Goal: Task Accomplishment & Management: Use online tool/utility

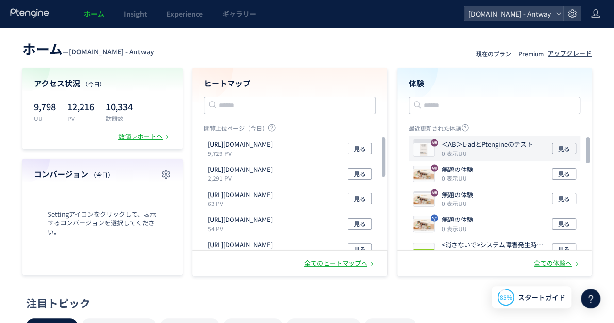
click at [457, 155] on icon "0 表示UU" at bounding box center [454, 153] width 25 height 8
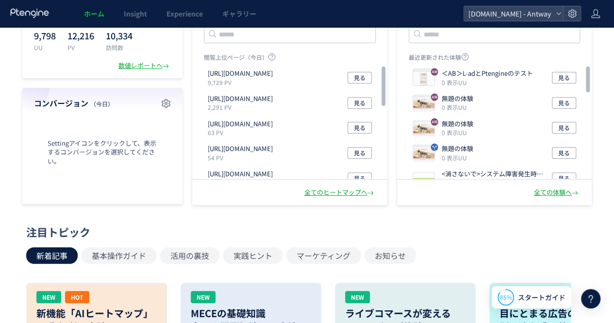
scroll to position [72, 0]
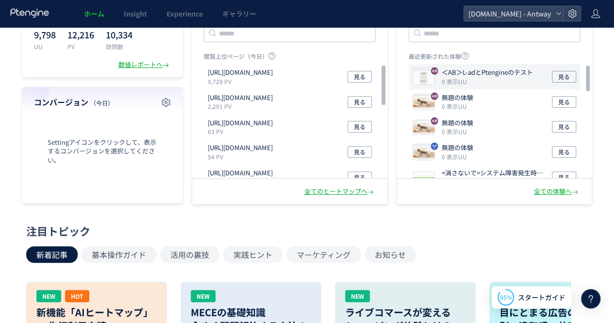
click at [486, 69] on p "＜AB＞L-adとPtengineのテスト" at bounding box center [487, 72] width 91 height 9
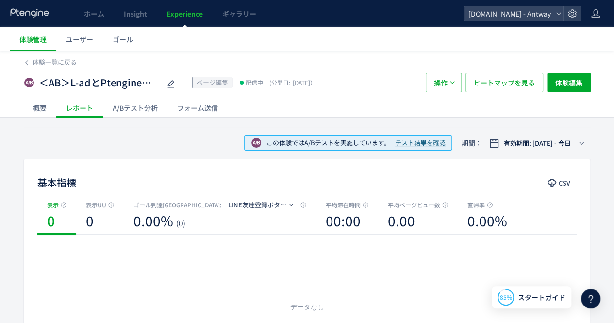
click at [46, 104] on div "概要" at bounding box center [39, 107] width 33 height 19
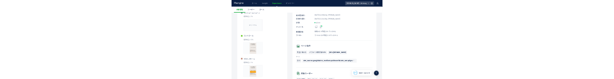
scroll to position [132, 0]
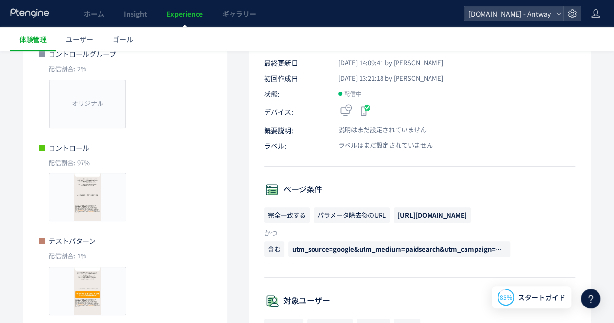
click at [279, 251] on span "含む" at bounding box center [274, 249] width 20 height 16
click at [276, 244] on span "含む" at bounding box center [274, 249] width 20 height 16
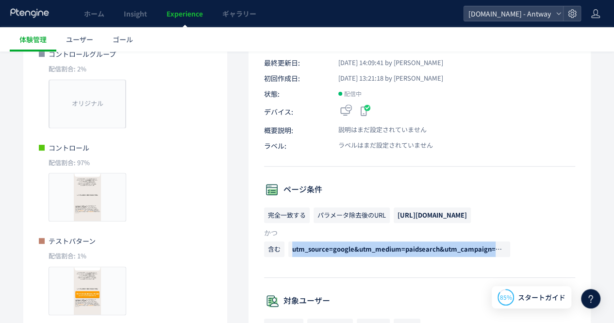
drag, startPoint x: 290, startPoint y: 248, endPoint x: 532, endPoint y: 248, distance: 241.4
click at [532, 248] on p "含む utm_source=google&utm_medium=paidsearch&utm_campaign=web-genral_cra_all_regu…" at bounding box center [419, 251] width 311 height 20
copy span "utm_source=google&utm_medium=paidsearch&utm_campaign=web-genral_"
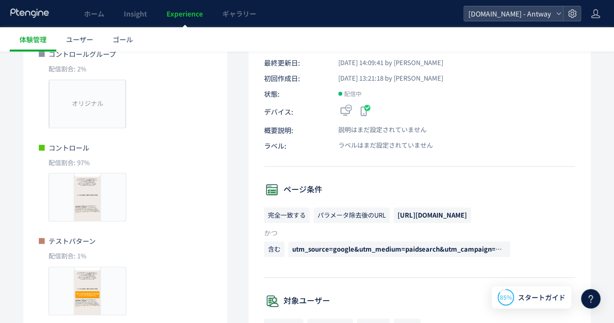
click at [523, 142] on p "ラベル: ラベルはまだ設定されていません" at bounding box center [419, 146] width 311 height 10
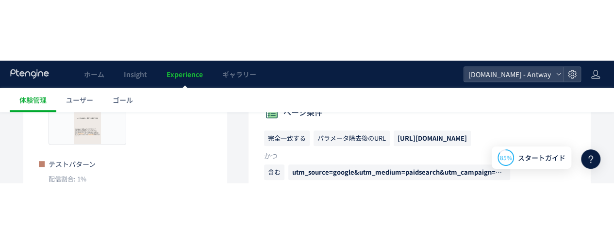
scroll to position [267, 0]
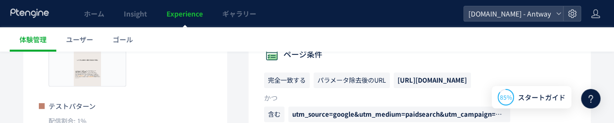
drag, startPoint x: 399, startPoint y: 80, endPoint x: 485, endPoint y: 78, distance: 85.5
click at [471, 78] on span "[URL][DOMAIN_NAME]" at bounding box center [432, 80] width 77 height 16
copy span "[URL][DOMAIN_NAME]"
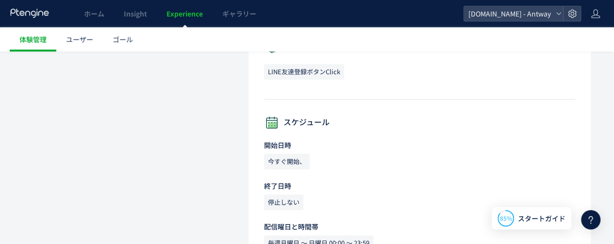
scroll to position [529, 0]
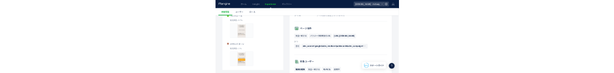
scroll to position [231, 0]
